Goal: Information Seeking & Learning: Find specific fact

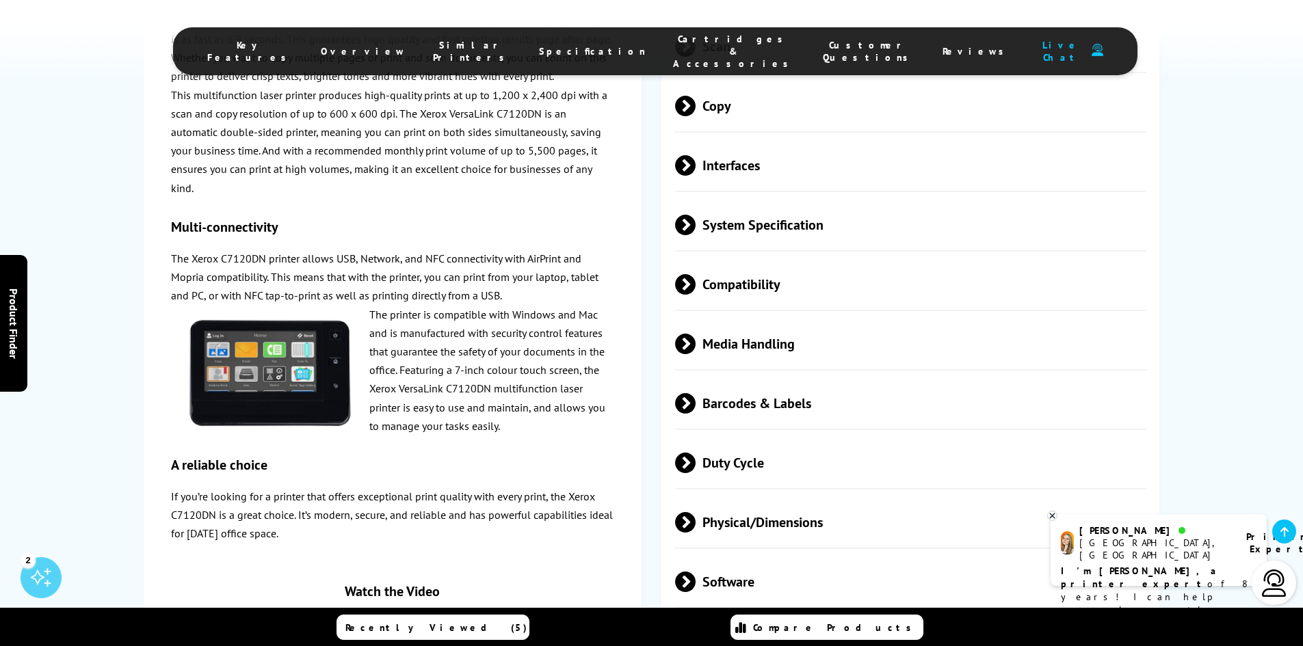
scroll to position [3889, 0]
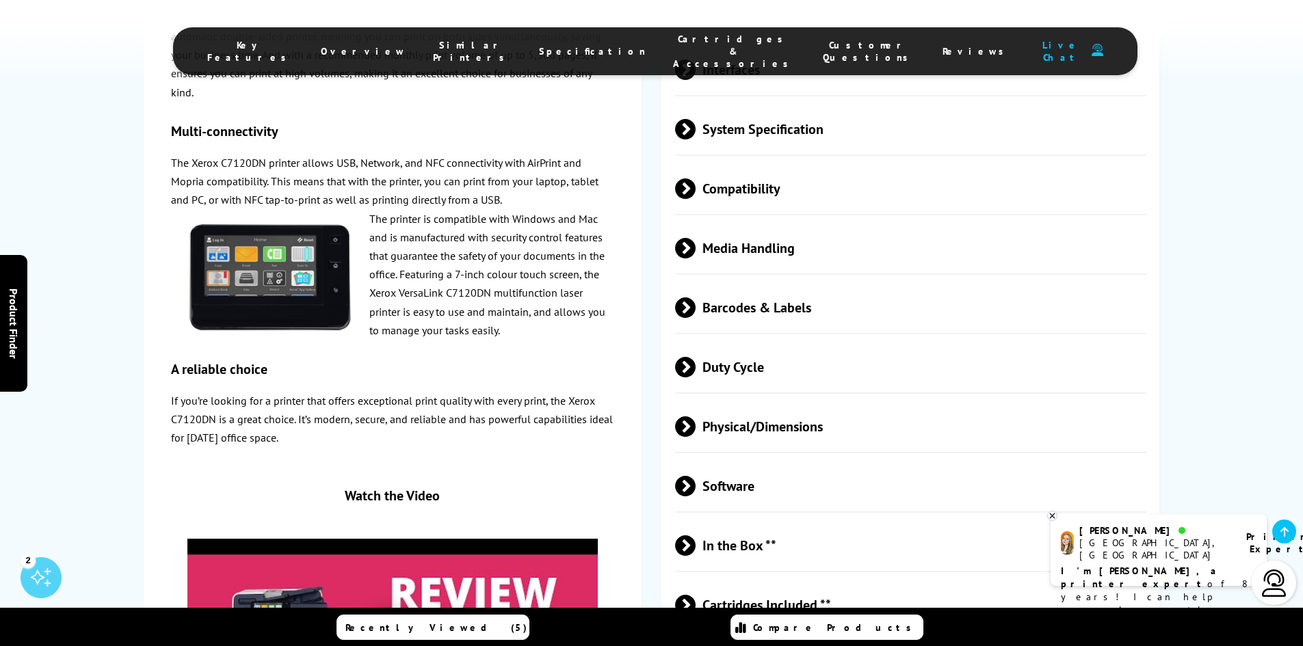
click at [696, 417] on span at bounding box center [696, 427] width 0 height 21
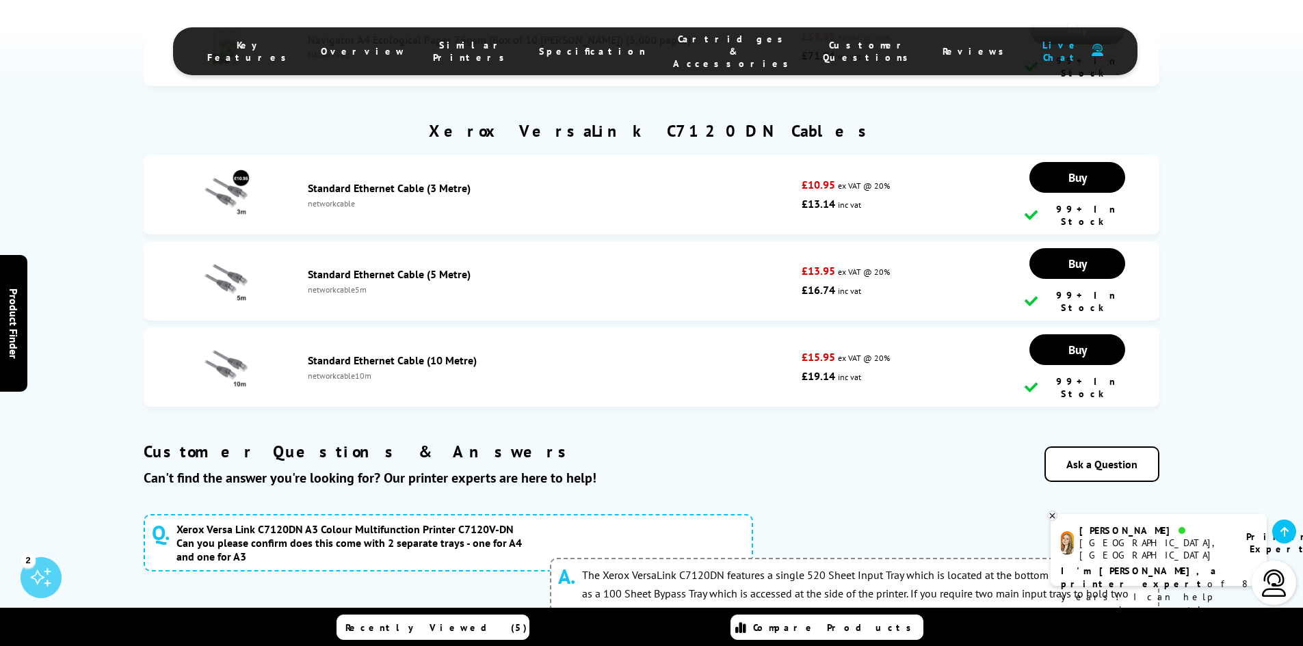
scroll to position [2186, 0]
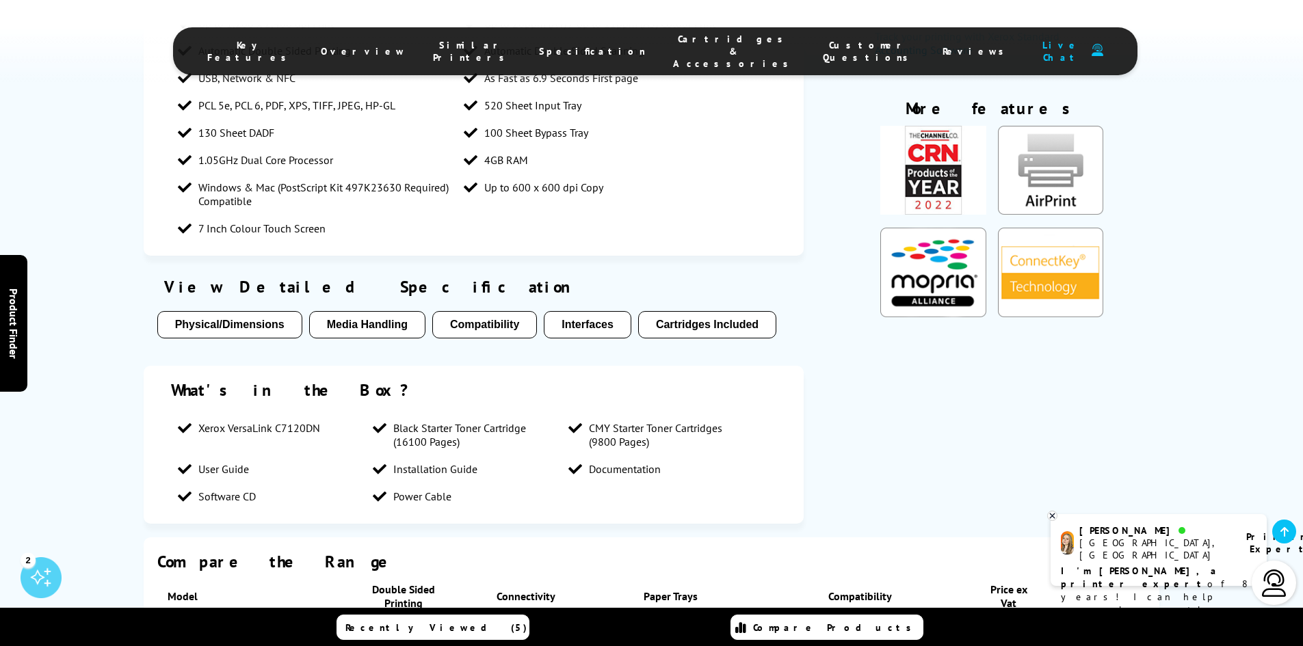
drag, startPoint x: 1302, startPoint y: 560, endPoint x: 1278, endPoint y: 172, distance: 389.3
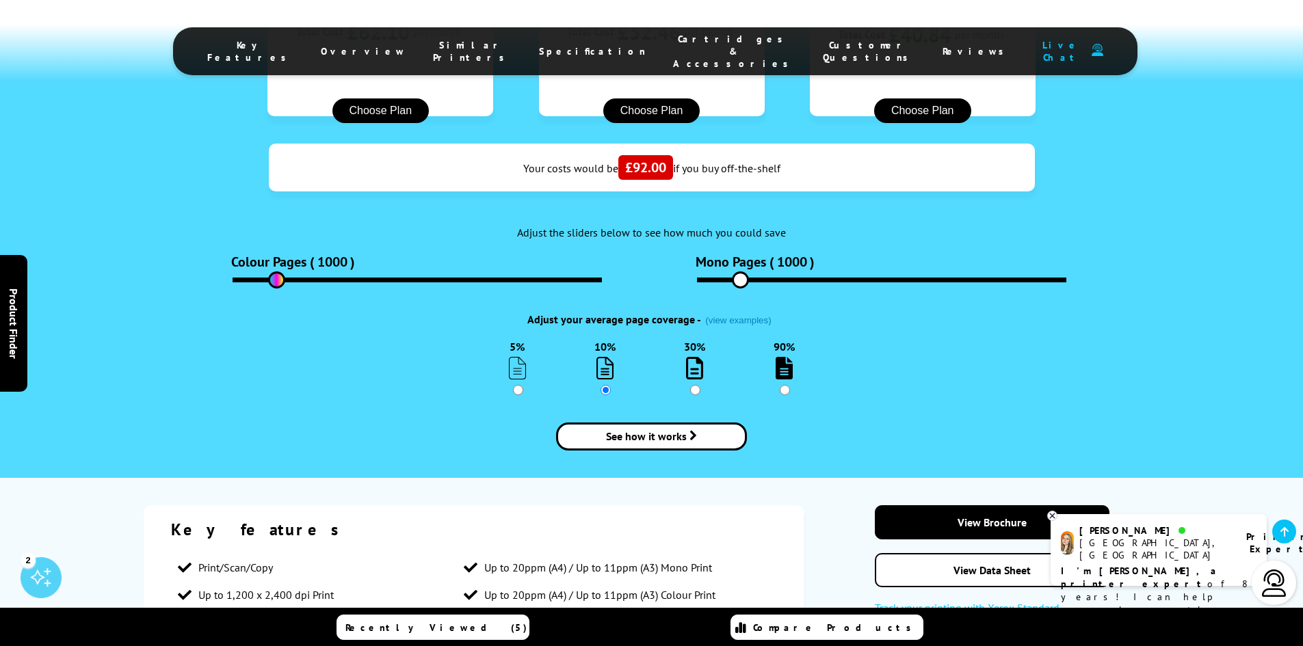
scroll to position [1824, 0]
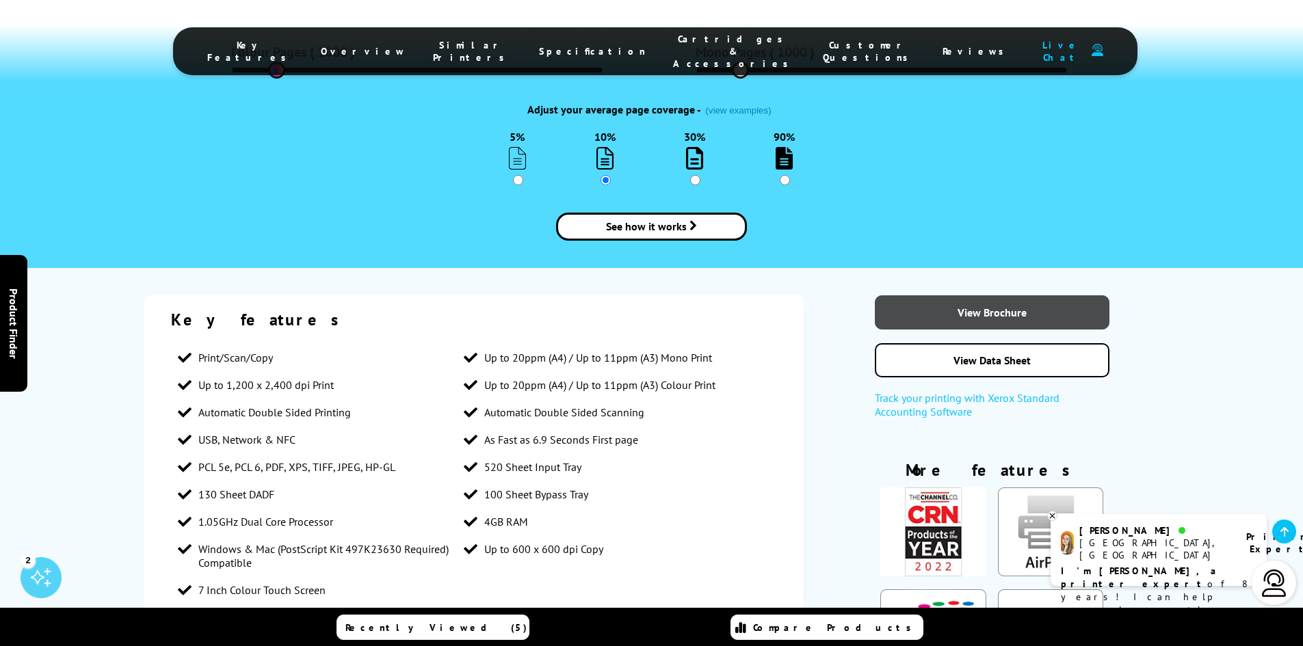
click at [964, 296] on link "View Brochure" at bounding box center [992, 313] width 235 height 34
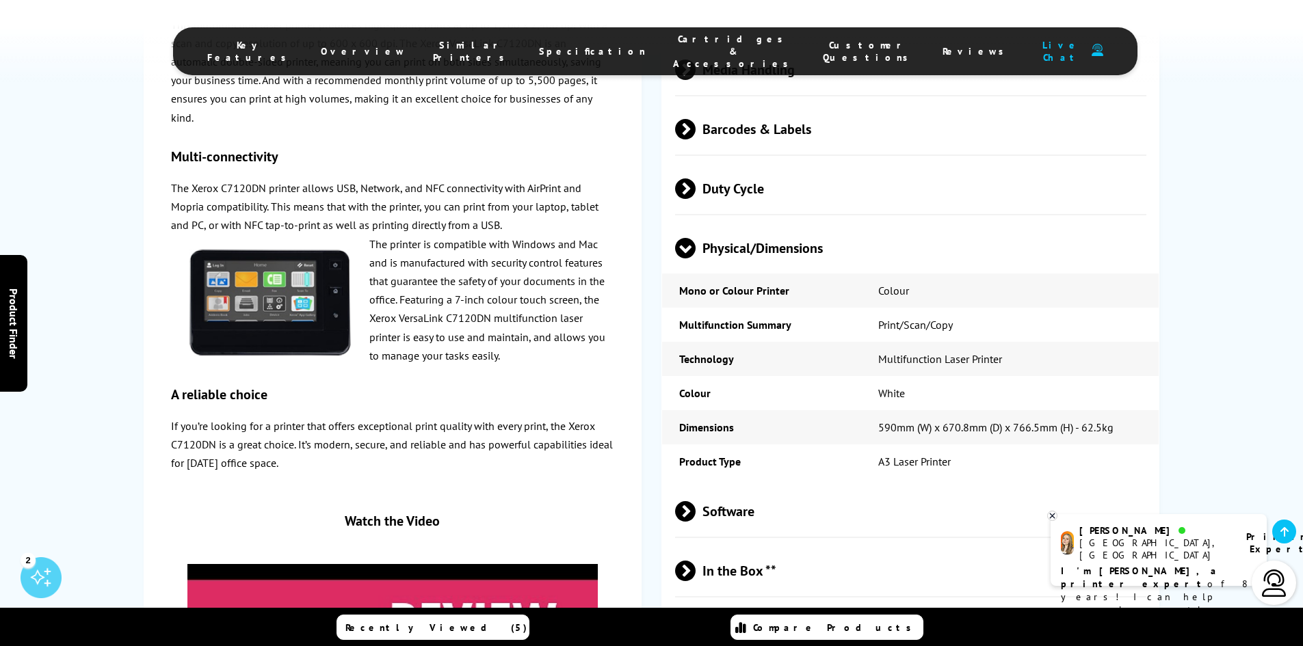
scroll to position [4166, 0]
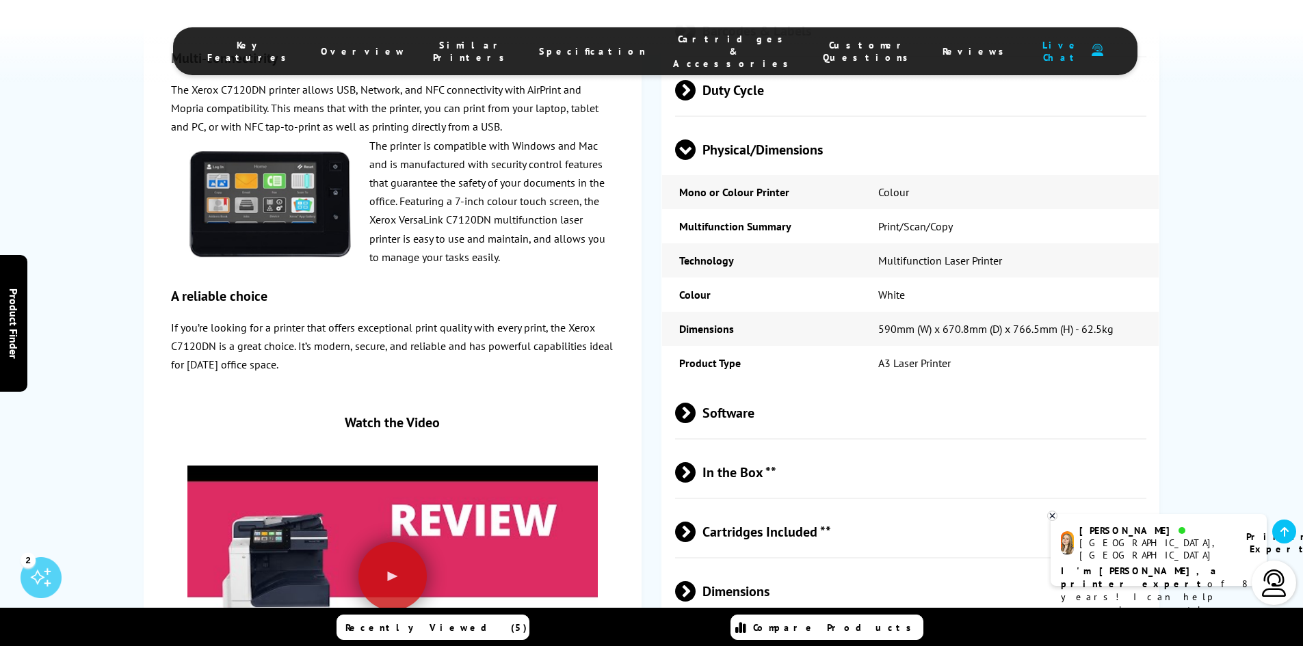
click at [696, 462] on span at bounding box center [696, 472] width 0 height 21
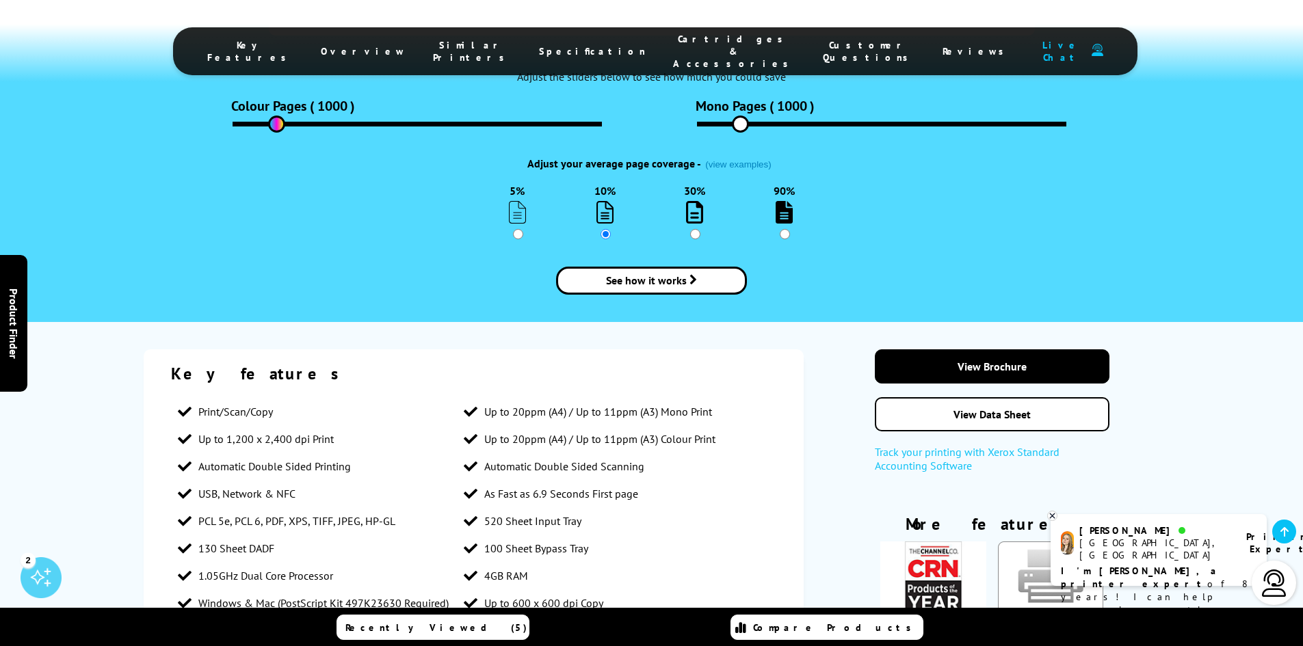
scroll to position [1869, 0]
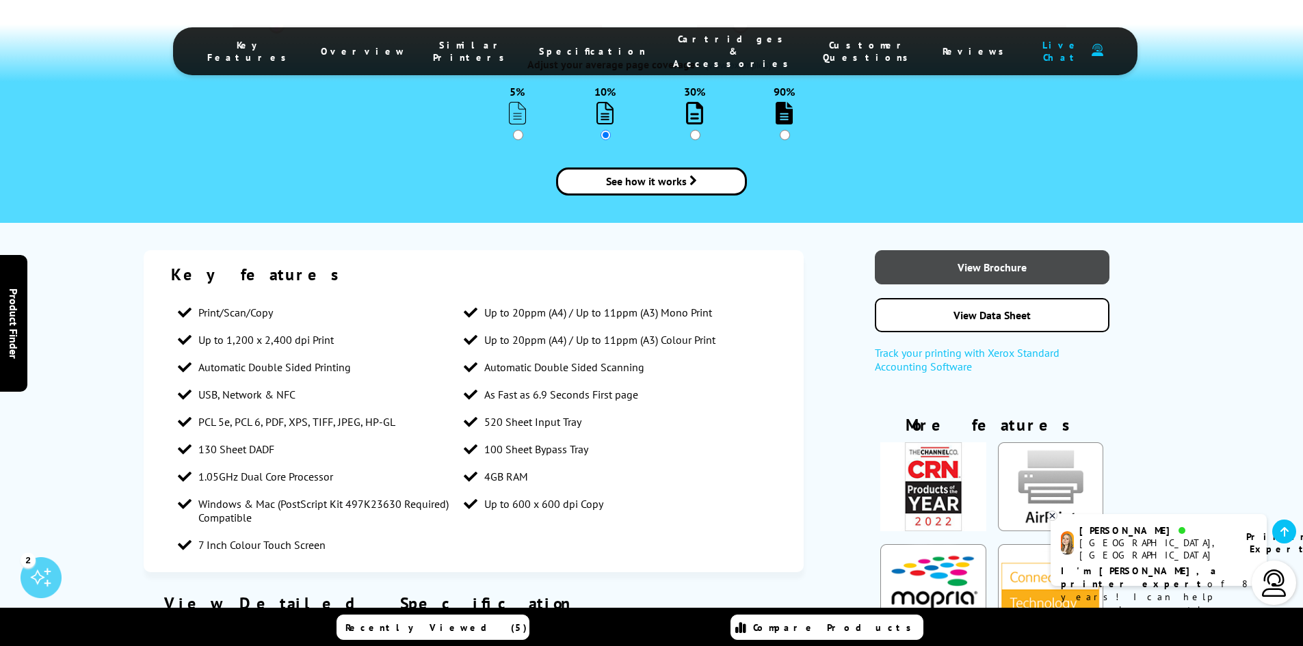
click at [980, 250] on link "View Brochure" at bounding box center [992, 267] width 235 height 34
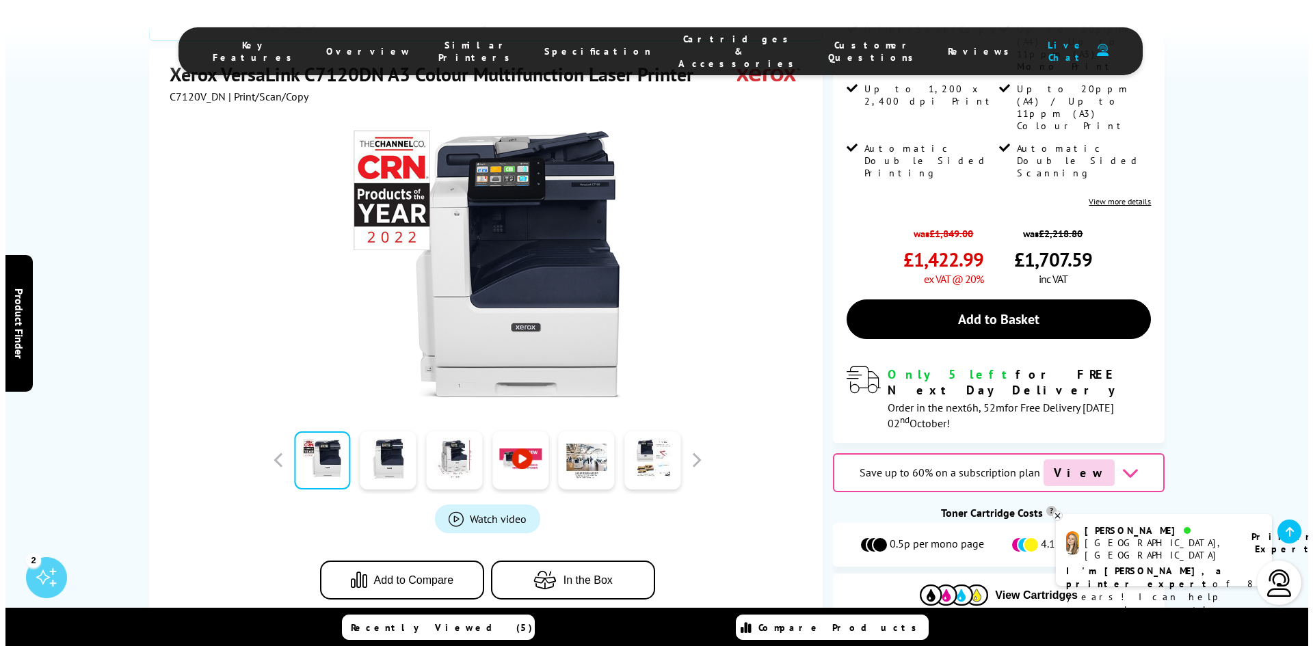
scroll to position [0, 0]
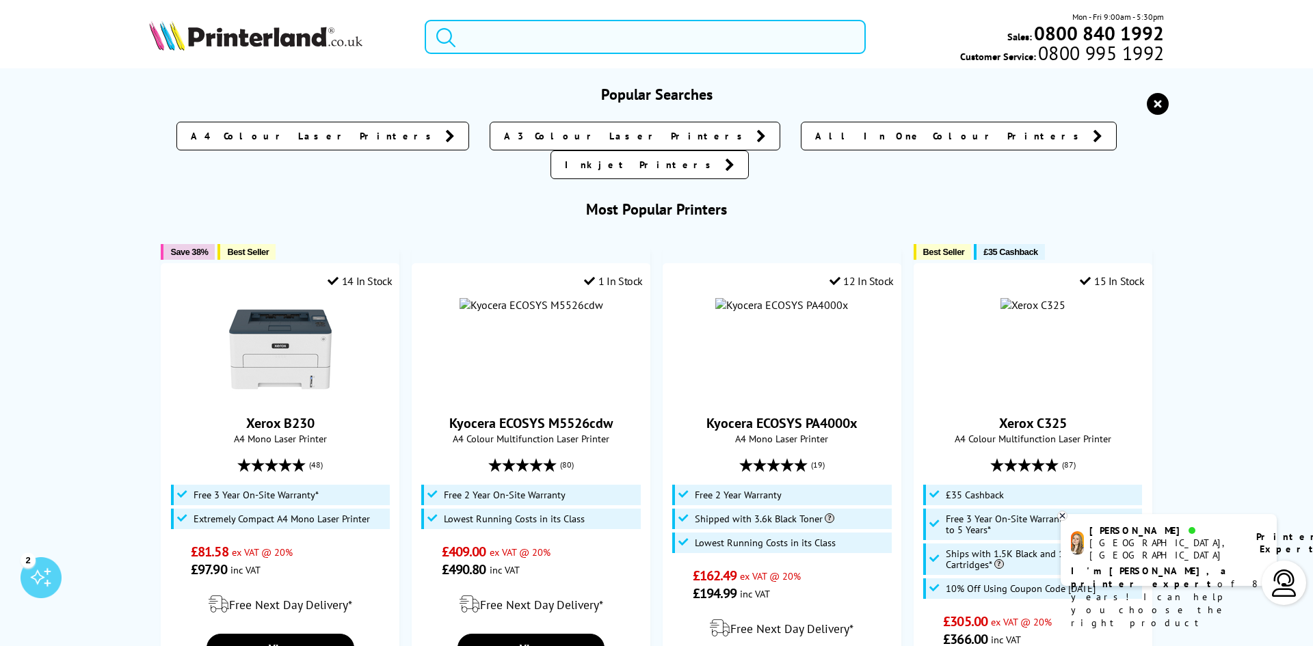
click at [472, 31] on input "search" at bounding box center [645, 37] width 441 height 34
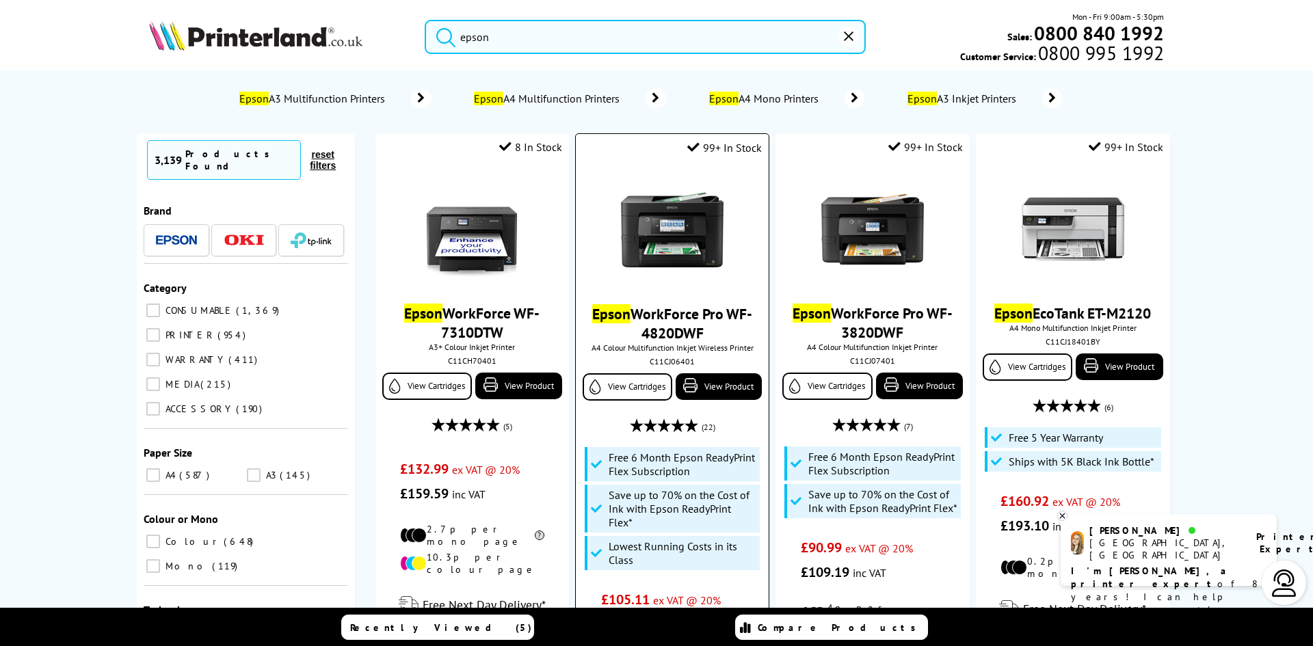
type input "epson"
click at [649, 241] on img at bounding box center [672, 230] width 103 height 103
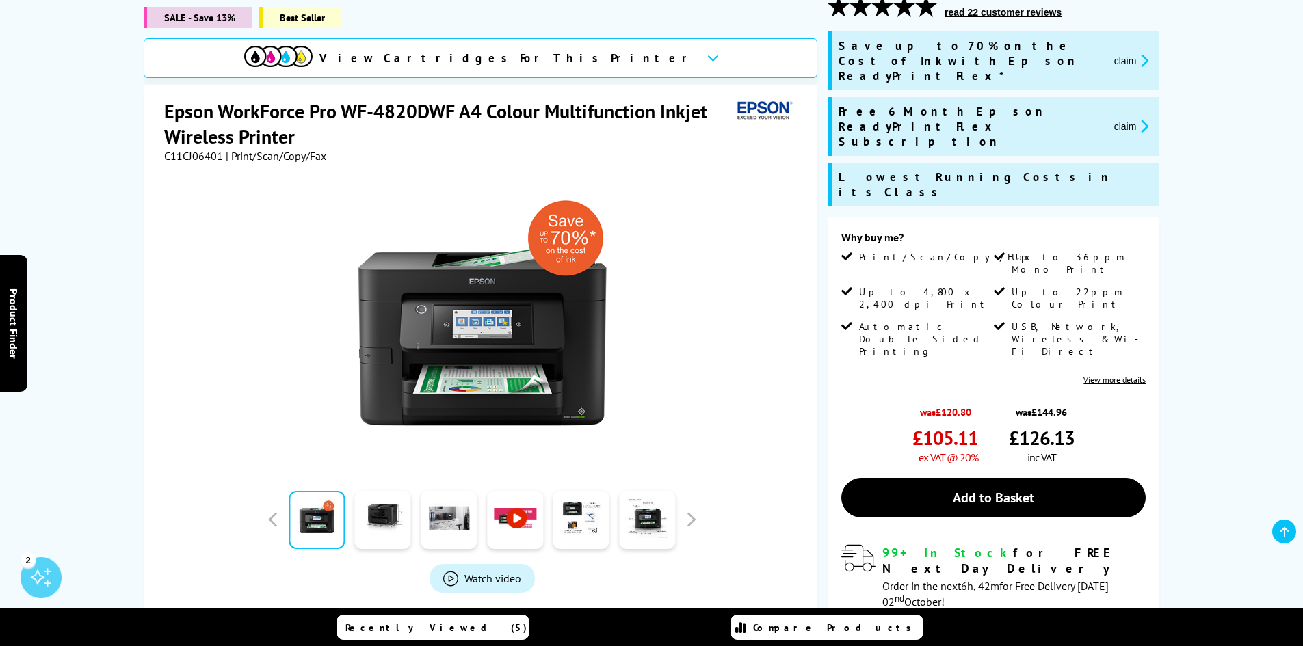
scroll to position [187, 0]
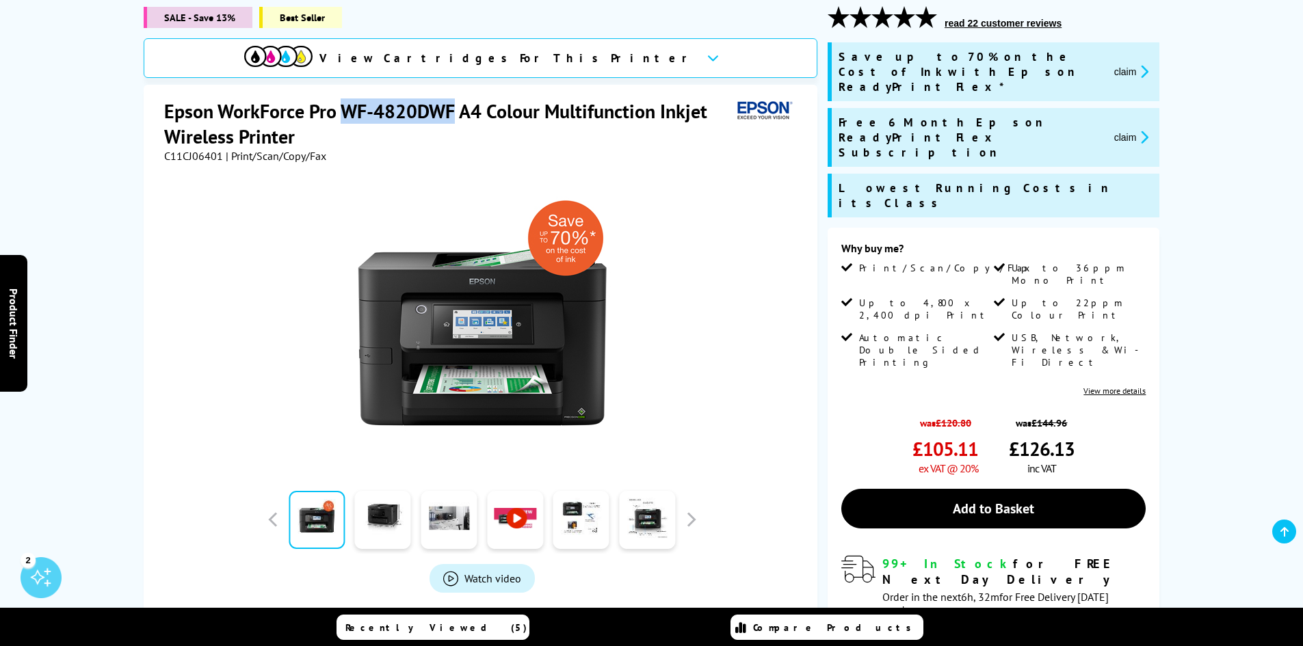
drag, startPoint x: 451, startPoint y: 108, endPoint x: 347, endPoint y: 108, distance: 104.0
click at [347, 108] on h1 "Epson WorkForce Pro WF-4820DWF A4 Colour Multifunction Inkjet Wireless Printer" at bounding box center [448, 124] width 568 height 51
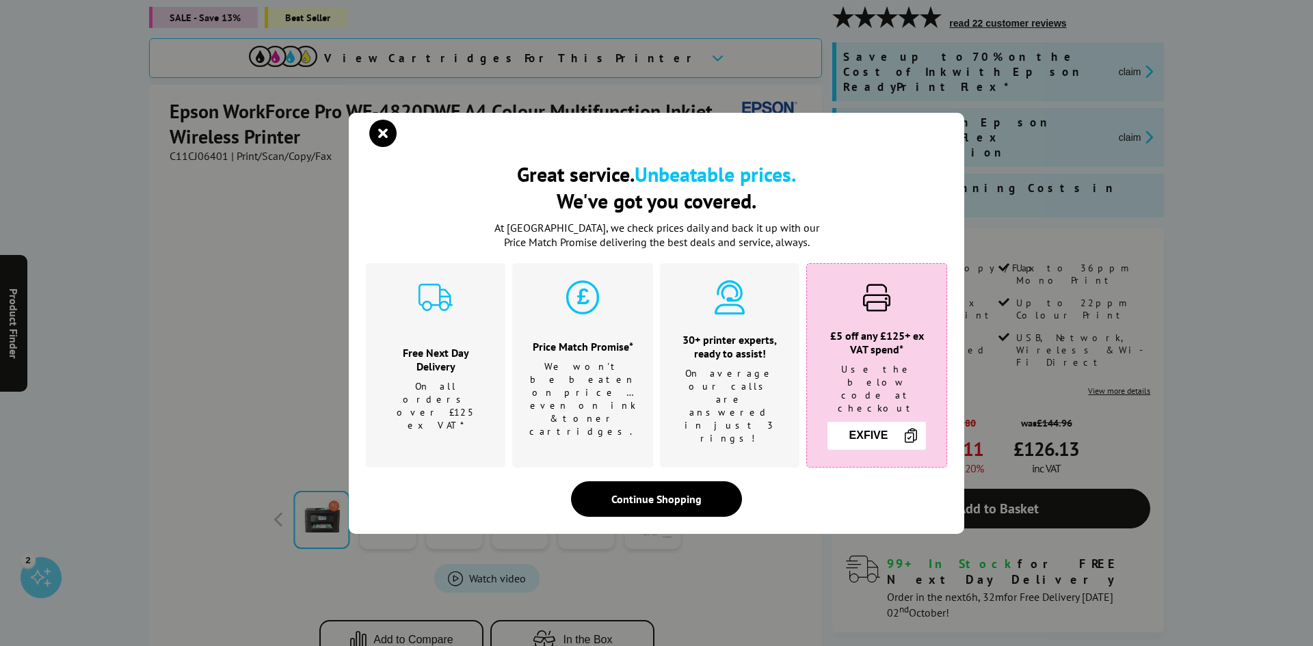
drag, startPoint x: 365, startPoint y: 115, endPoint x: 332, endPoint y: 218, distance: 108.4
click at [332, 218] on div "Great service. Unbeatable prices. We've got you covered. Great service. Unbeata…" at bounding box center [656, 323] width 1313 height 646
click at [376, 147] on icon "close modal" at bounding box center [382, 133] width 27 height 27
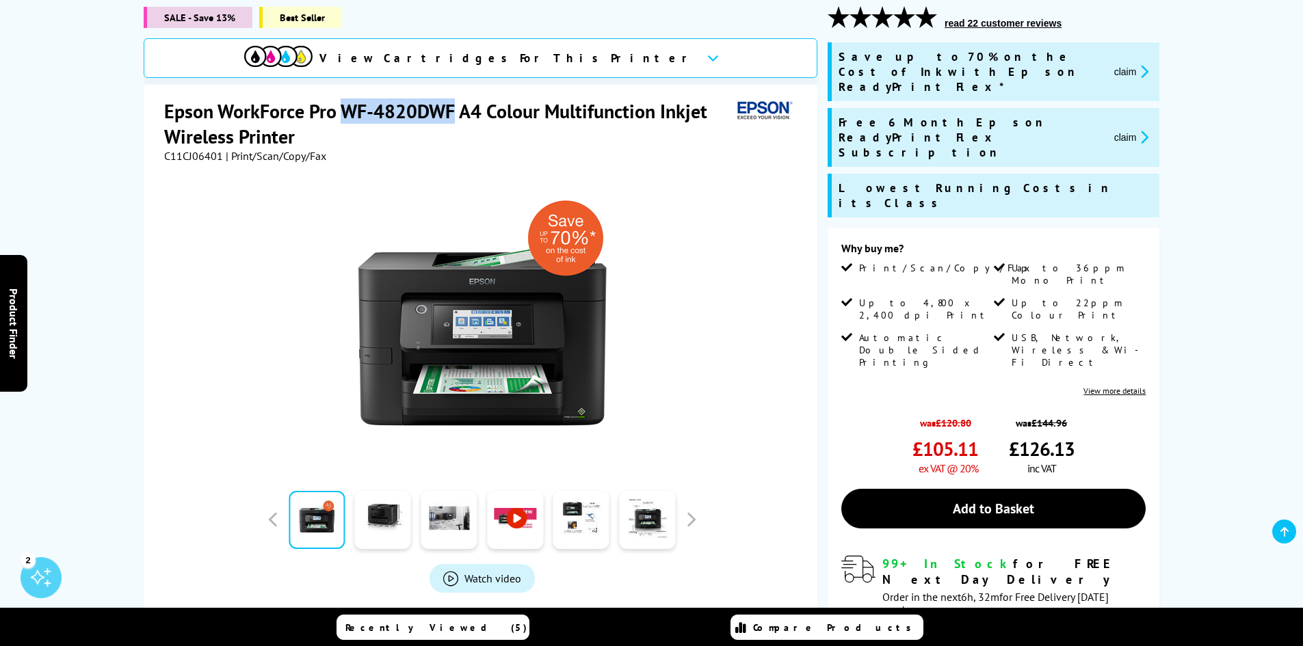
drag, startPoint x: 453, startPoint y: 111, endPoint x: 346, endPoint y: 103, distance: 107.0
click at [346, 103] on h1 "Epson WorkForce Pro WF-4820DWF A4 Colour Multifunction Inkjet Wireless Printer" at bounding box center [448, 124] width 568 height 51
copy h1 "WF-4820DWF"
